Goal: Find specific page/section: Find specific page/section

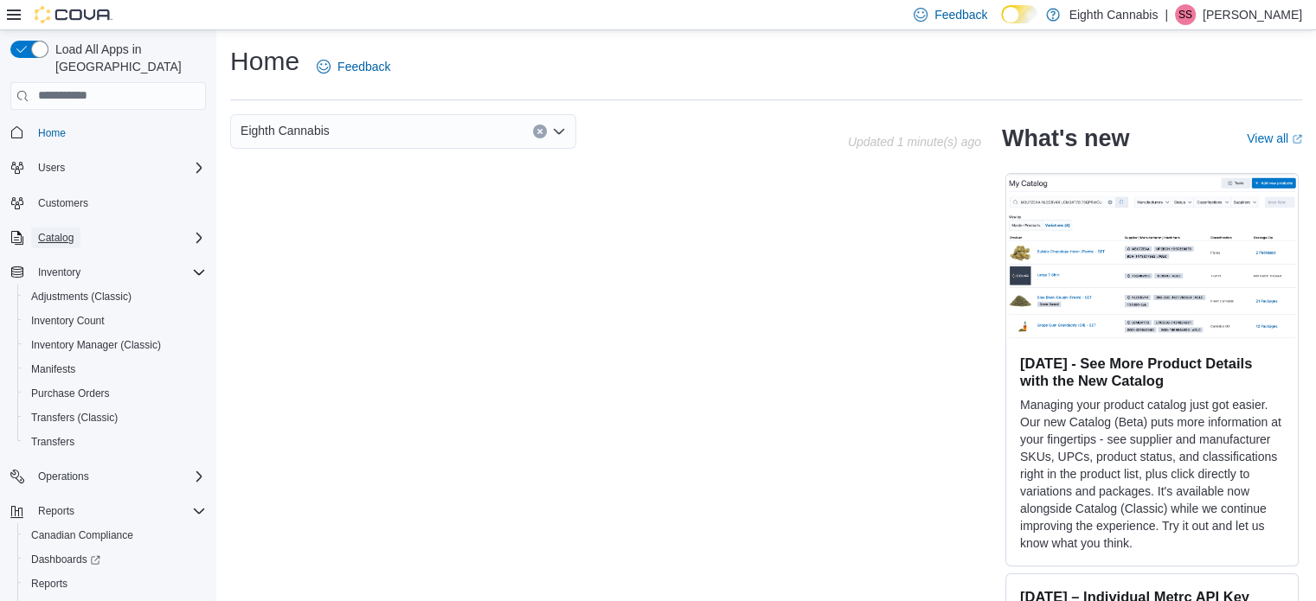
click at [54, 231] on span "Catalog" at bounding box center [55, 238] width 35 height 14
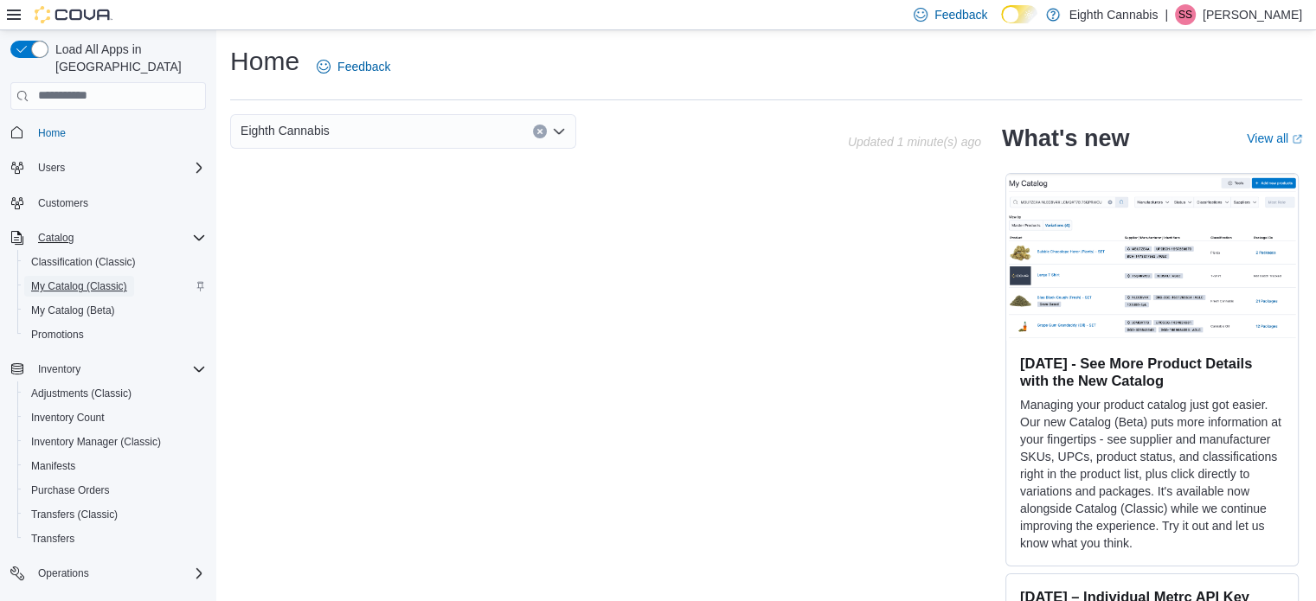
click at [97, 279] on span "My Catalog (Classic)" at bounding box center [79, 286] width 96 height 14
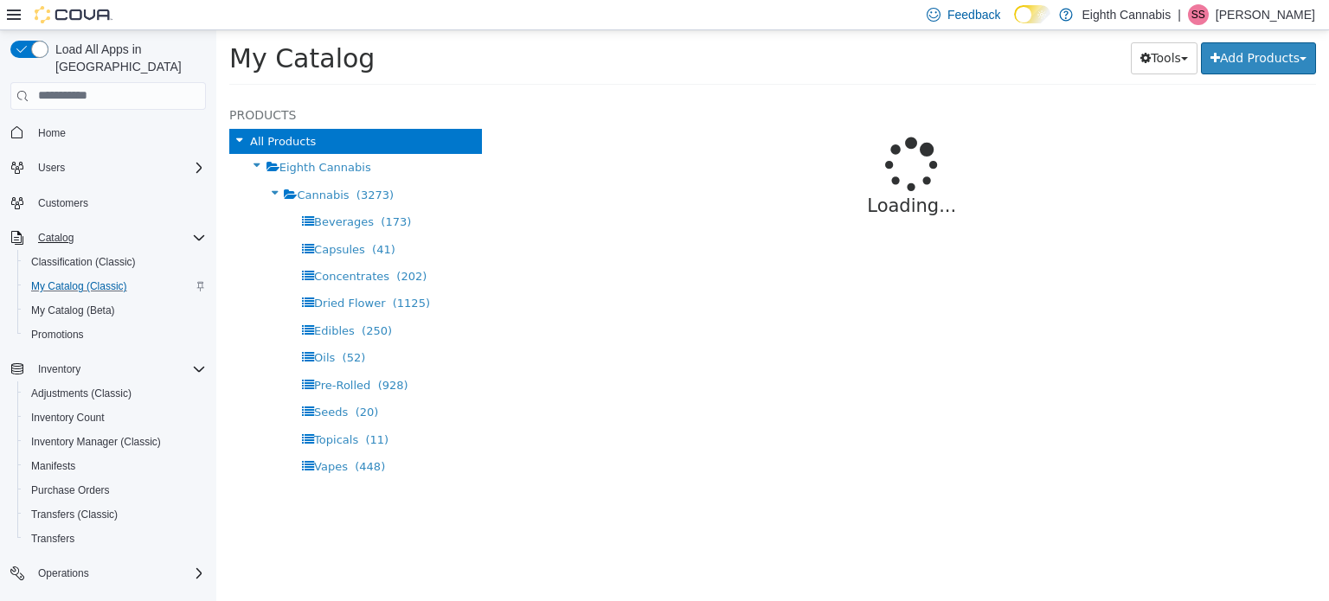
select select "**********"
